Goal: Check status: Check status

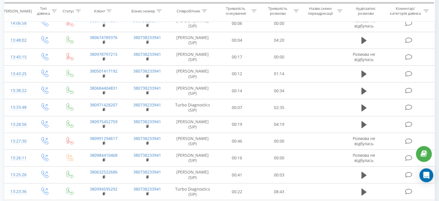
scroll to position [72, 0]
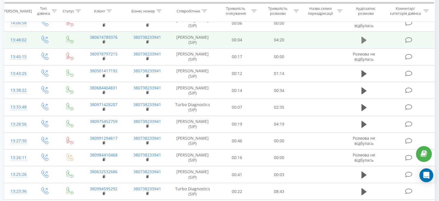
click at [362, 38] on icon at bounding box center [363, 40] width 5 height 7
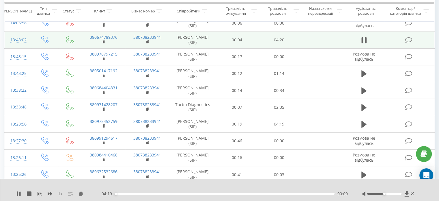
click at [316, 193] on div "00:00" at bounding box center [225, 194] width 220 height 2
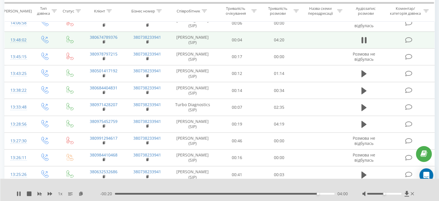
click at [325, 194] on div "04:00" at bounding box center [225, 194] width 220 height 2
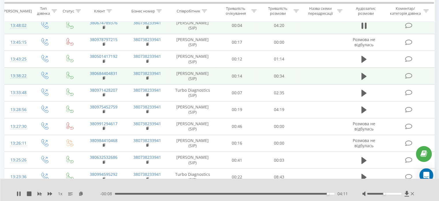
scroll to position [86, 0]
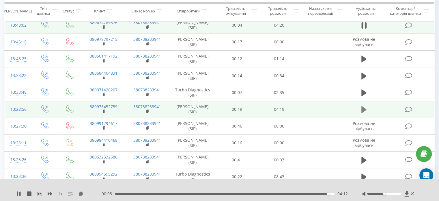
click at [361, 113] on icon at bounding box center [363, 109] width 5 height 8
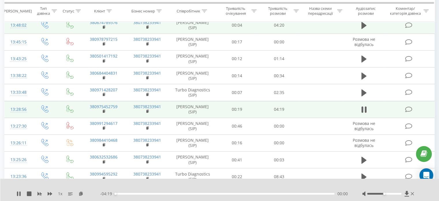
click at [320, 194] on div "00:00" at bounding box center [225, 194] width 220 height 2
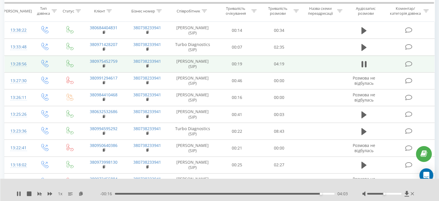
scroll to position [140, 0]
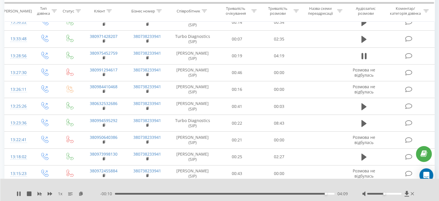
click at [16, 194] on div "1 x - 00:10 04:09 04:09" at bounding box center [219, 189] width 439 height 22
click at [20, 194] on icon at bounding box center [19, 193] width 1 height 5
